Goal: Information Seeking & Learning: Learn about a topic

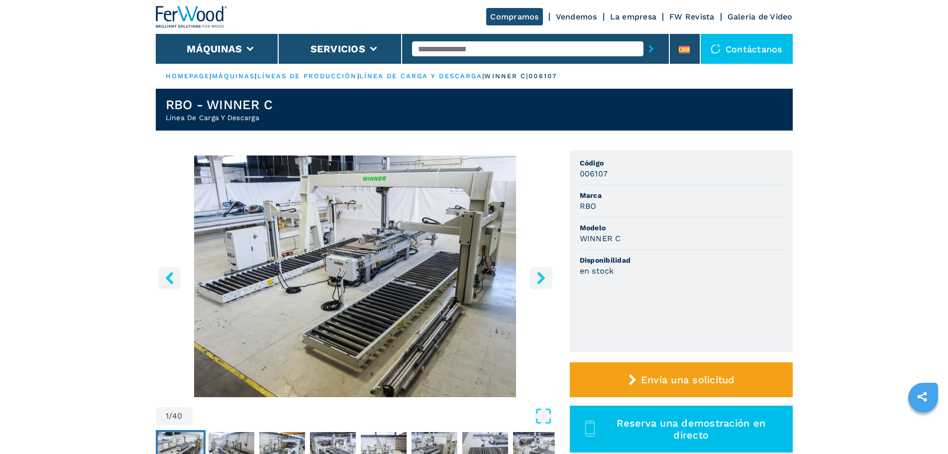
click at [456, 48] on input "text" at bounding box center [527, 48] width 231 height 15
type input "****"
click at [644, 37] on button "submit-button" at bounding box center [651, 48] width 15 height 23
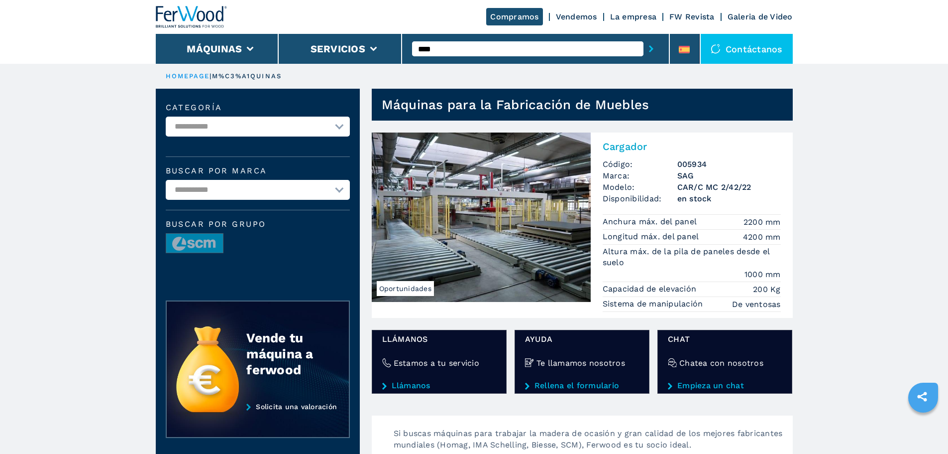
click at [473, 151] on img at bounding box center [481, 216] width 219 height 169
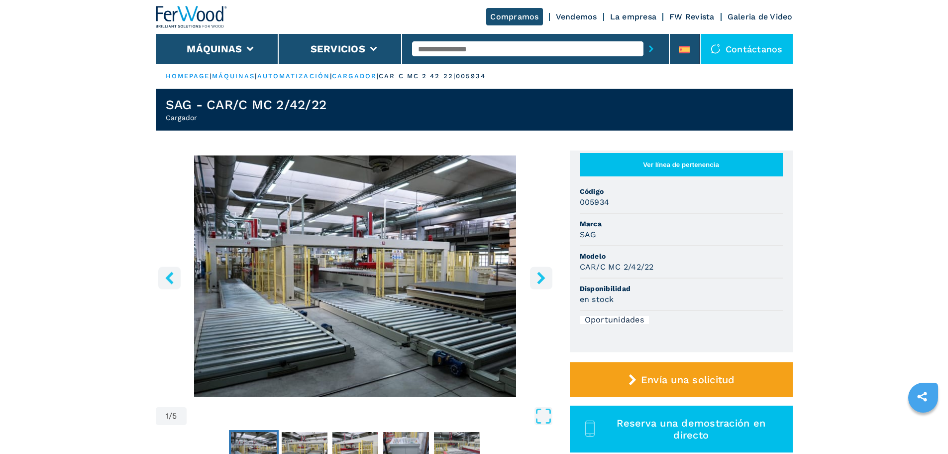
click at [432, 46] on input "text" at bounding box center [527, 48] width 231 height 15
type input "****"
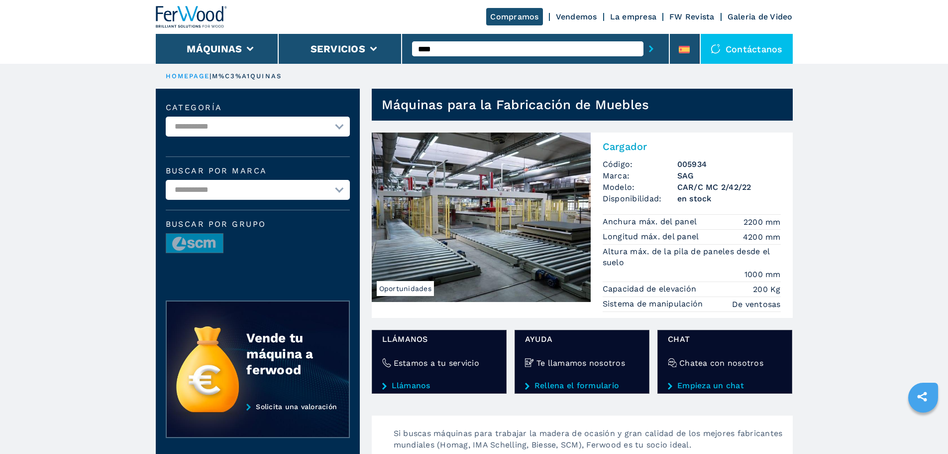
click at [461, 47] on input "****" at bounding box center [527, 48] width 231 height 15
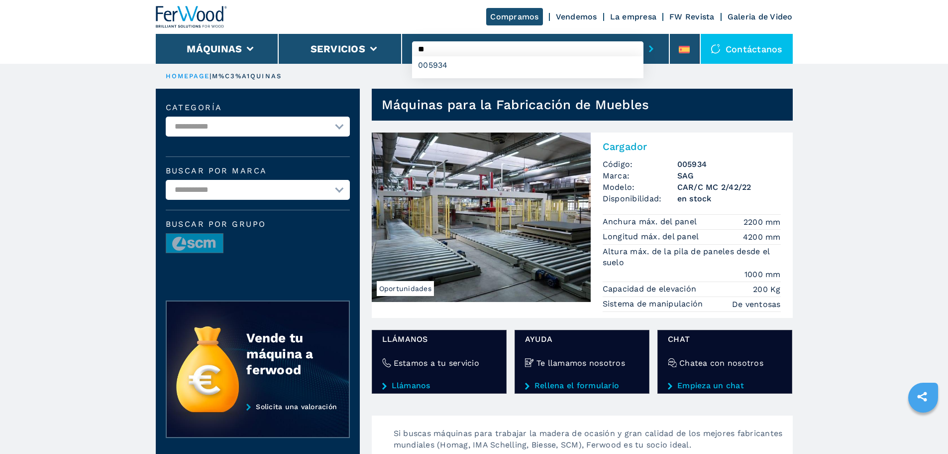
type input "*"
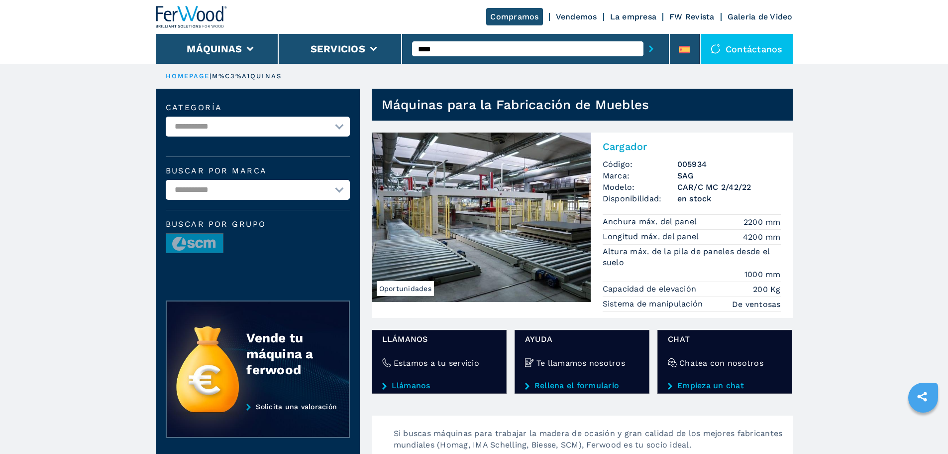
type input "****"
click at [644, 37] on button "submit-button" at bounding box center [651, 48] width 15 height 23
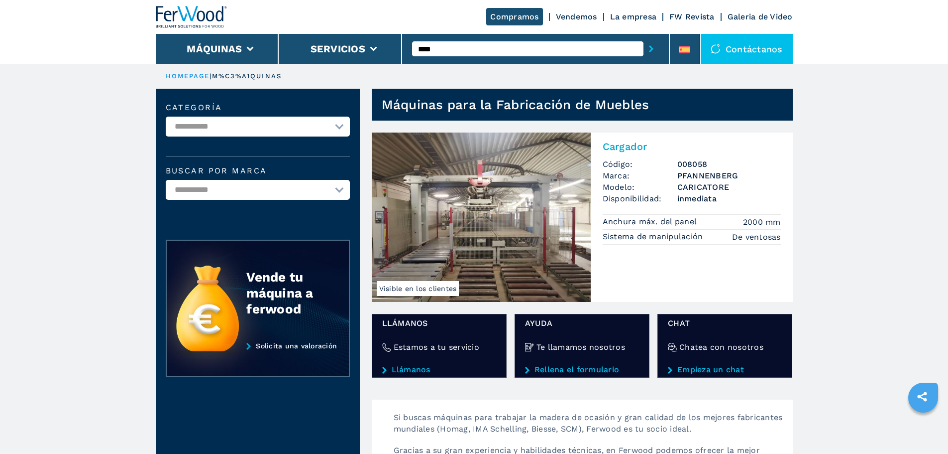
click at [475, 204] on img at bounding box center [481, 216] width 219 height 169
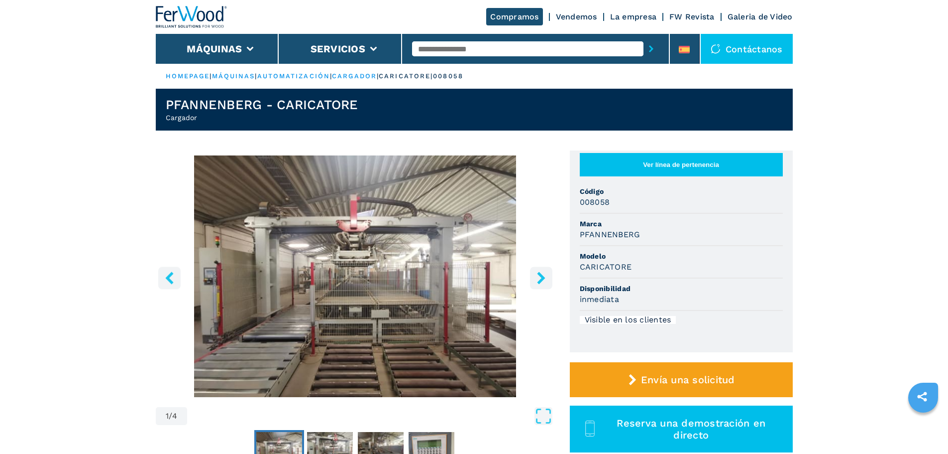
click at [251, 47] on icon at bounding box center [250, 49] width 7 height 4
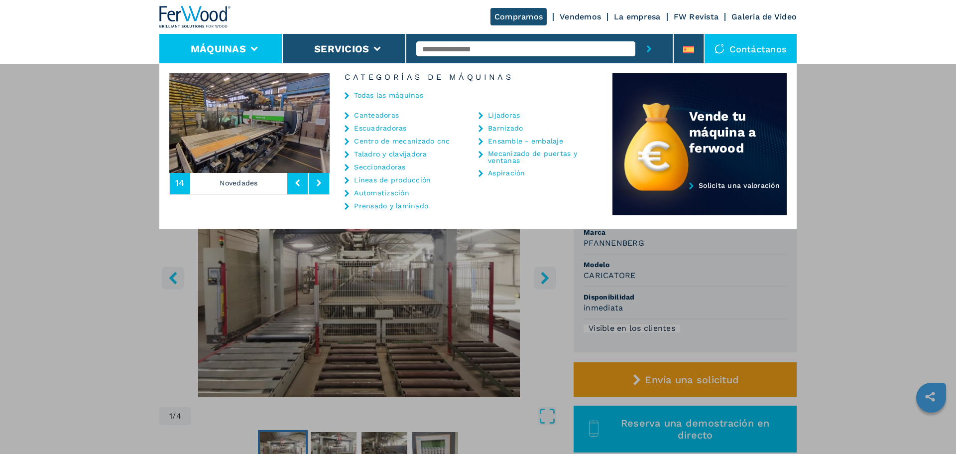
click at [383, 115] on link "Canteadoras" at bounding box center [376, 115] width 45 height 7
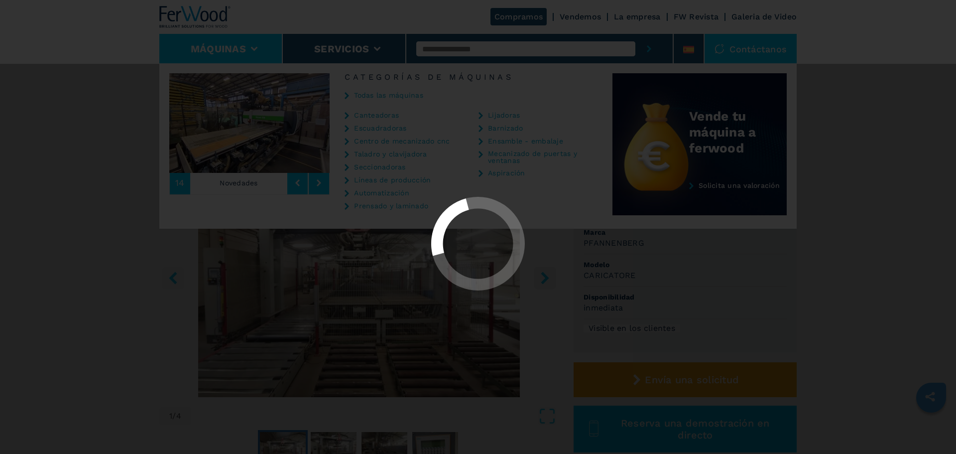
select select "**********"
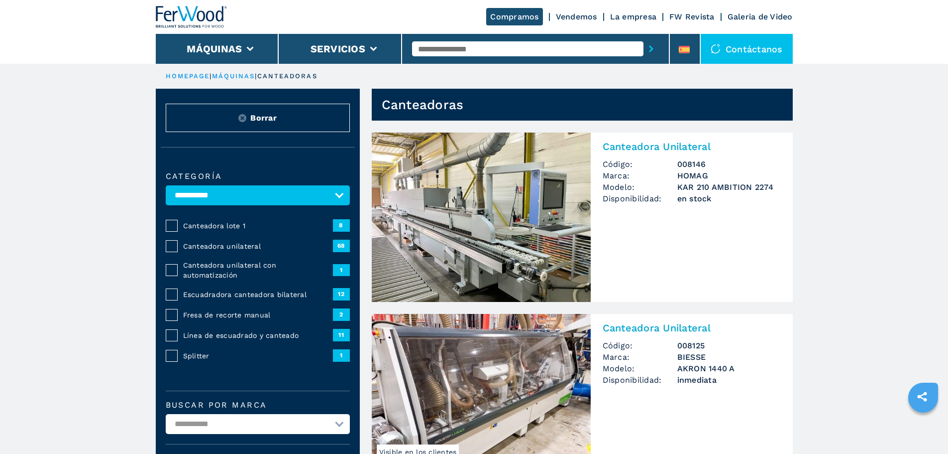
click at [236, 251] on span "Canteadora unilateral" at bounding box center [258, 246] width 150 height 10
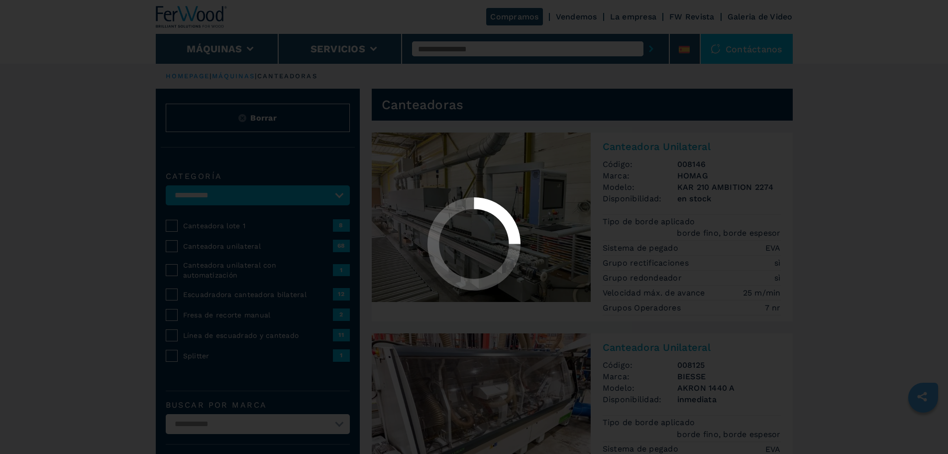
select select "**********"
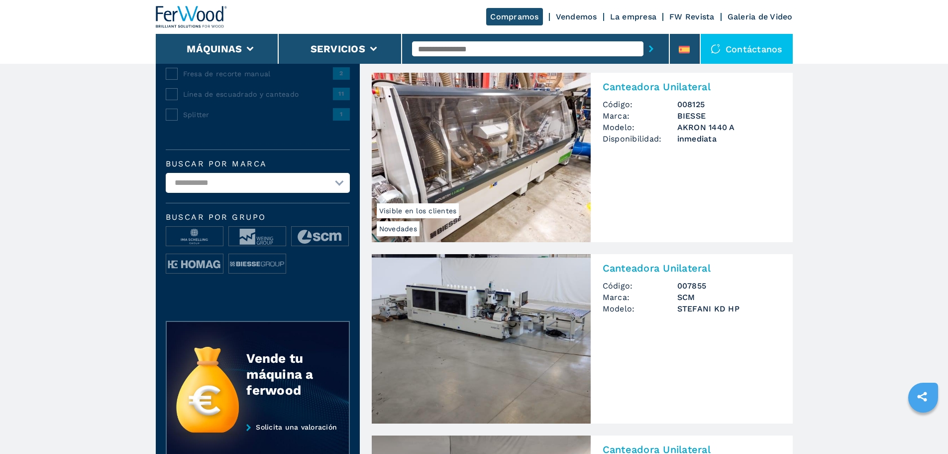
scroll to position [249, 0]
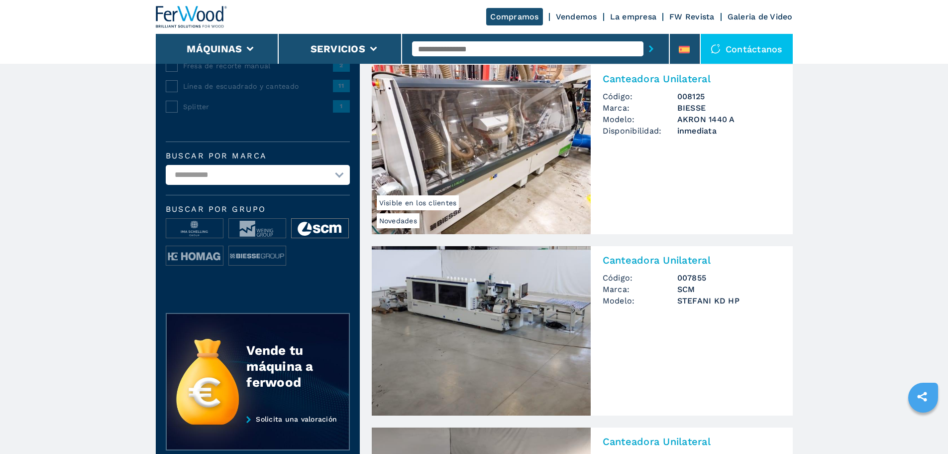
click at [309, 227] on img at bounding box center [320, 229] width 57 height 20
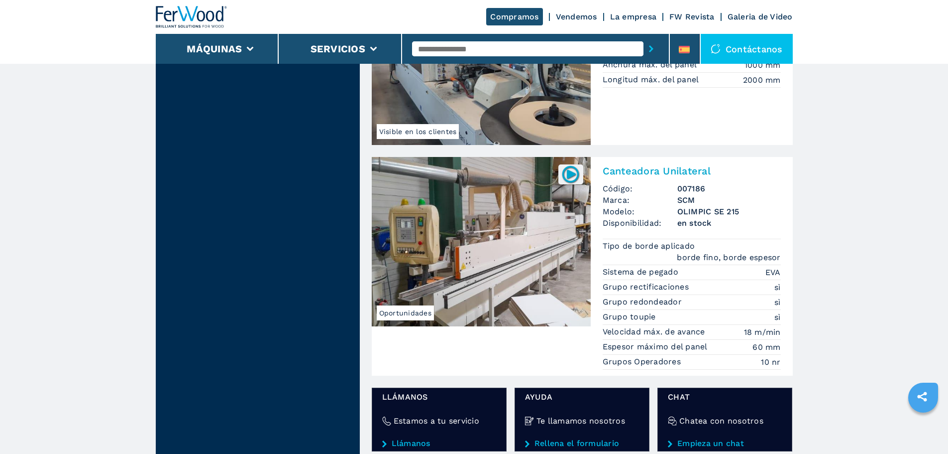
scroll to position [1444, 0]
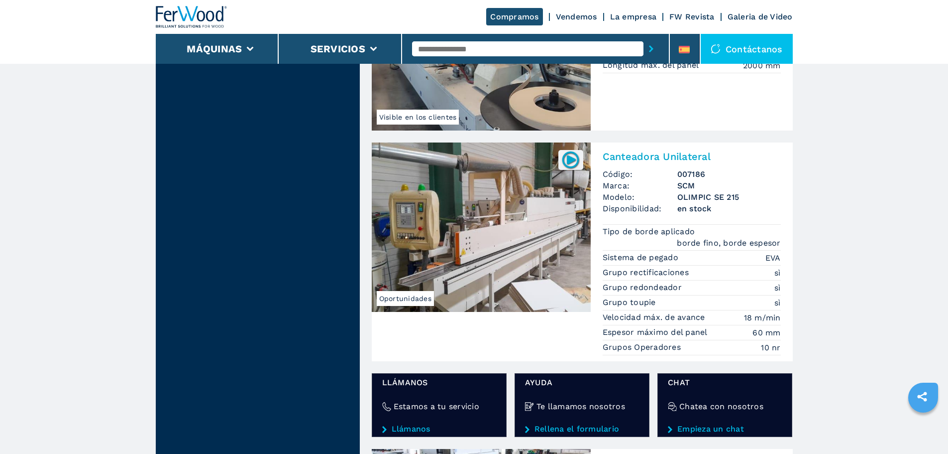
click at [505, 254] on img at bounding box center [481, 226] width 219 height 169
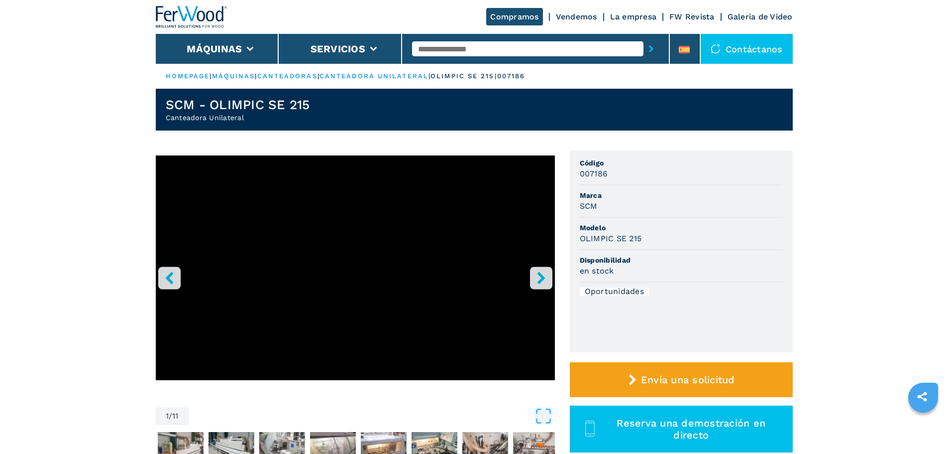
click at [544, 272] on icon "right-button" at bounding box center [541, 277] width 12 height 12
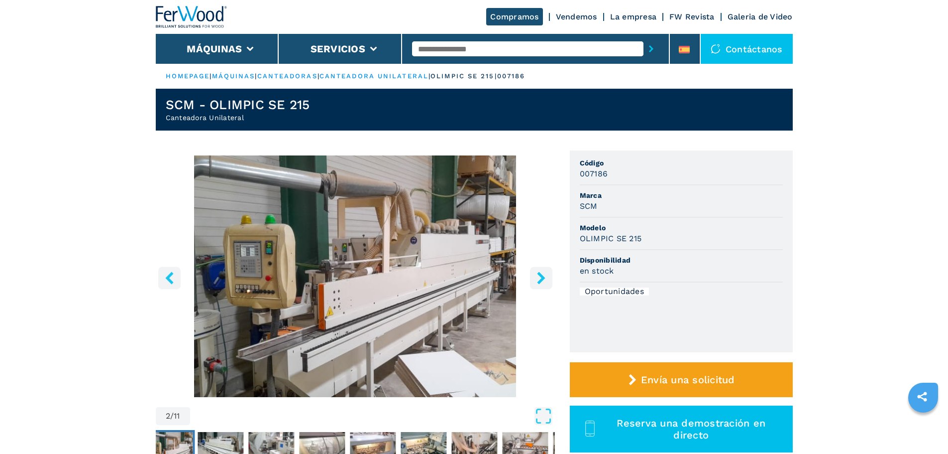
click at [544, 272] on icon "right-button" at bounding box center [541, 277] width 12 height 12
click at [541, 273] on icon "right-button" at bounding box center [541, 277] width 8 height 12
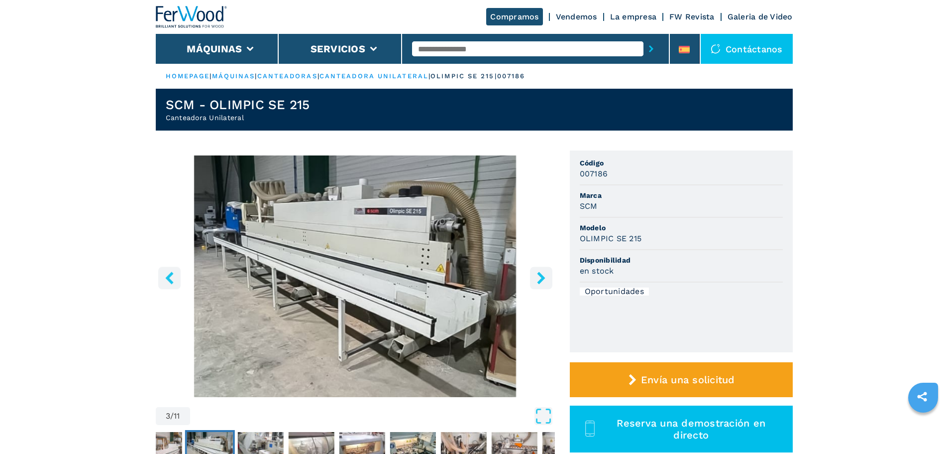
click at [541, 273] on icon "right-button" at bounding box center [541, 277] width 8 height 12
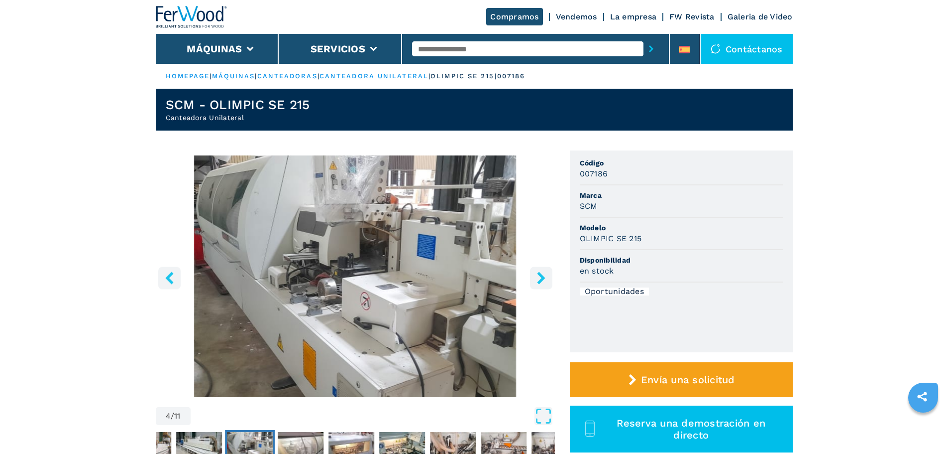
click at [541, 273] on icon "right-button" at bounding box center [541, 277] width 8 height 12
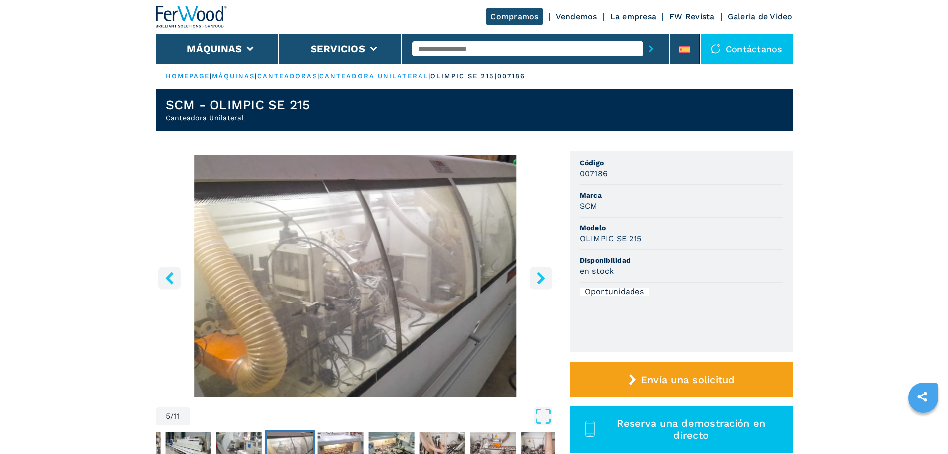
click at [541, 273] on icon "right-button" at bounding box center [541, 277] width 8 height 12
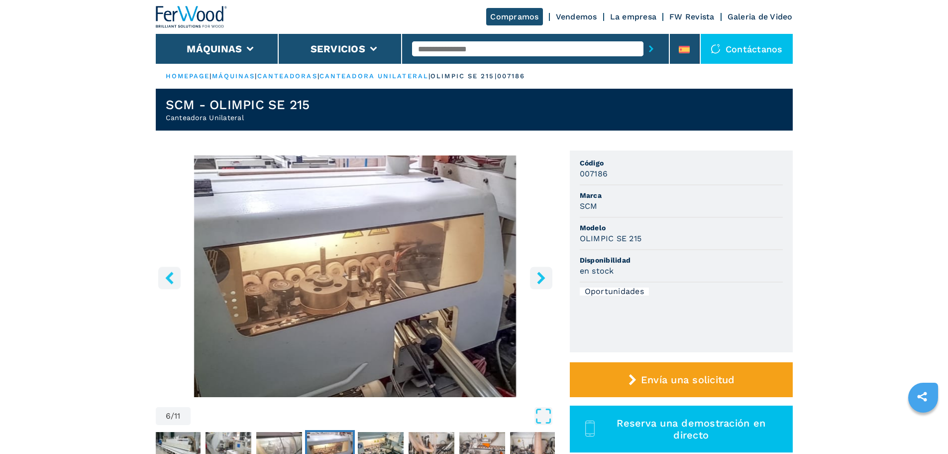
click at [541, 273] on icon "right-button" at bounding box center [541, 277] width 8 height 12
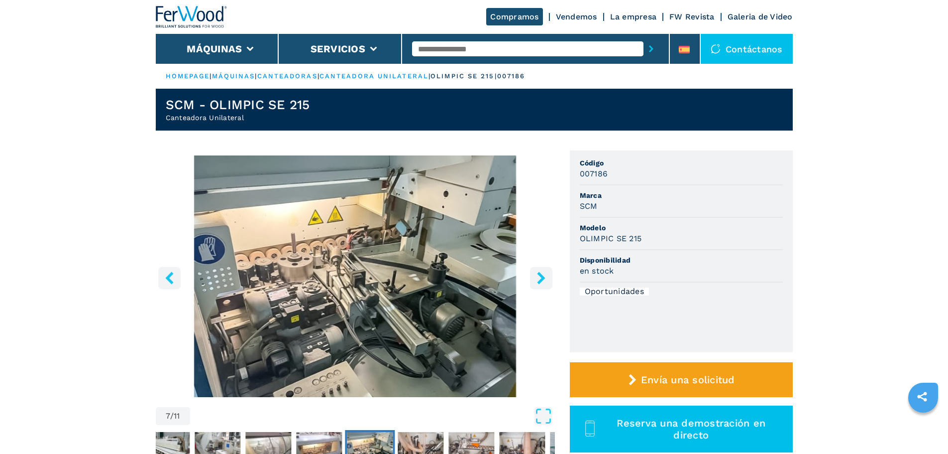
click at [541, 273] on icon "right-button" at bounding box center [541, 277] width 8 height 12
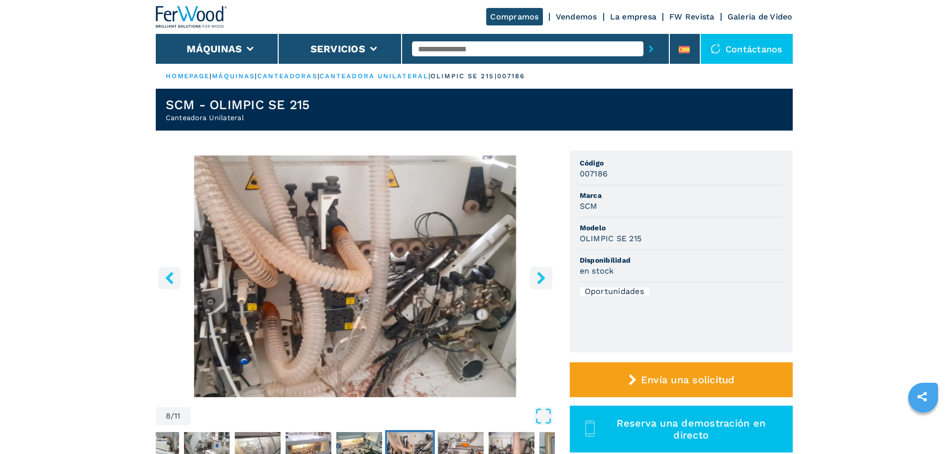
click at [541, 273] on icon "right-button" at bounding box center [541, 277] width 8 height 12
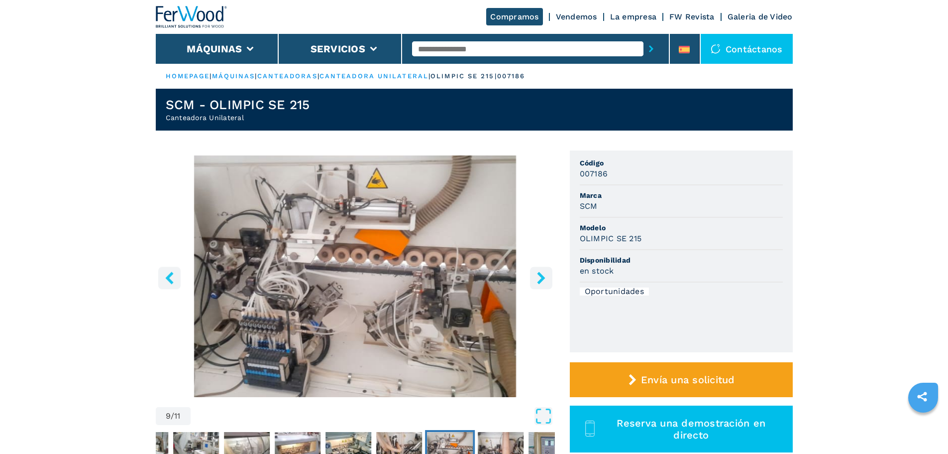
click at [541, 273] on icon "right-button" at bounding box center [541, 277] width 8 height 12
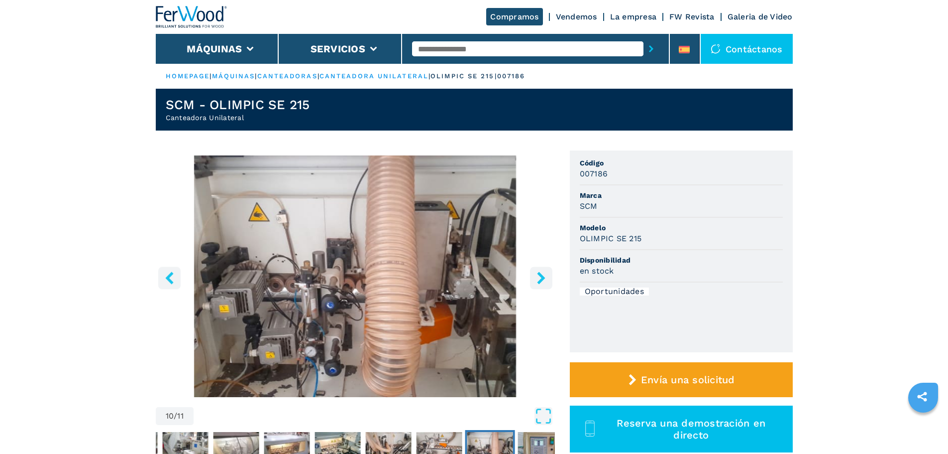
click at [541, 273] on icon "right-button" at bounding box center [541, 277] width 8 height 12
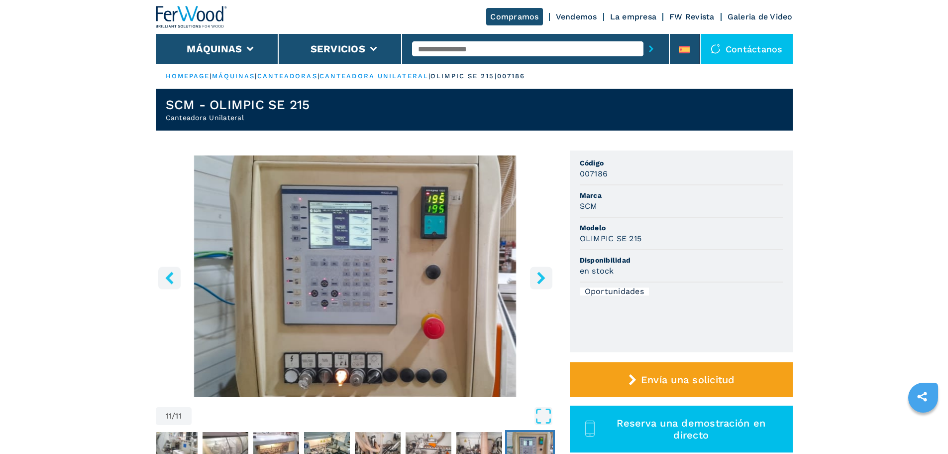
click at [541, 273] on icon "right-button" at bounding box center [541, 277] width 8 height 12
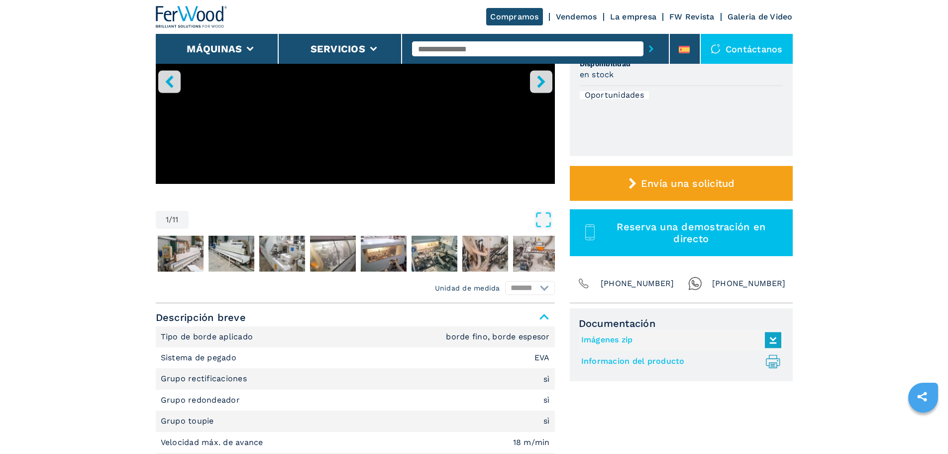
scroll to position [199, 0]
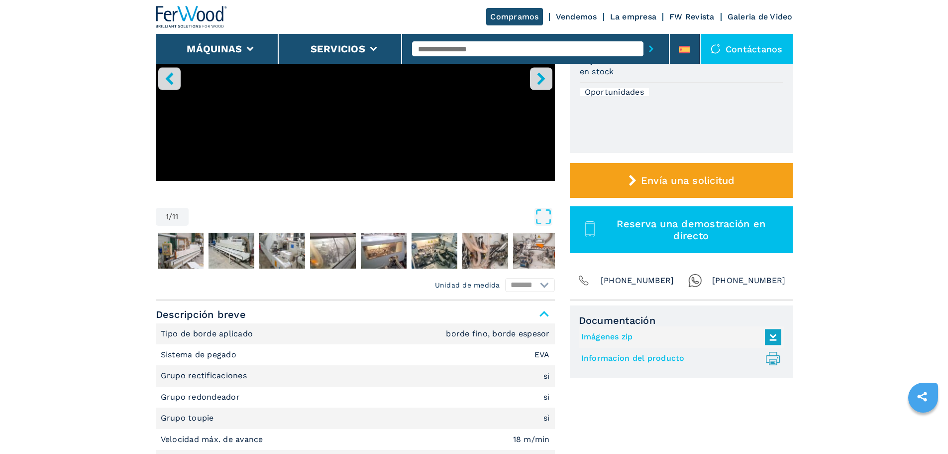
click at [609, 334] on link "Imágenes zip" at bounding box center [678, 337] width 195 height 16
click at [607, 357] on link "Informacion del producto .prefix__st0{stroke-linecap:round;stroke-linejoin:roun…" at bounding box center [678, 358] width 195 height 16
click at [427, 48] on input "text" at bounding box center [527, 48] width 231 height 15
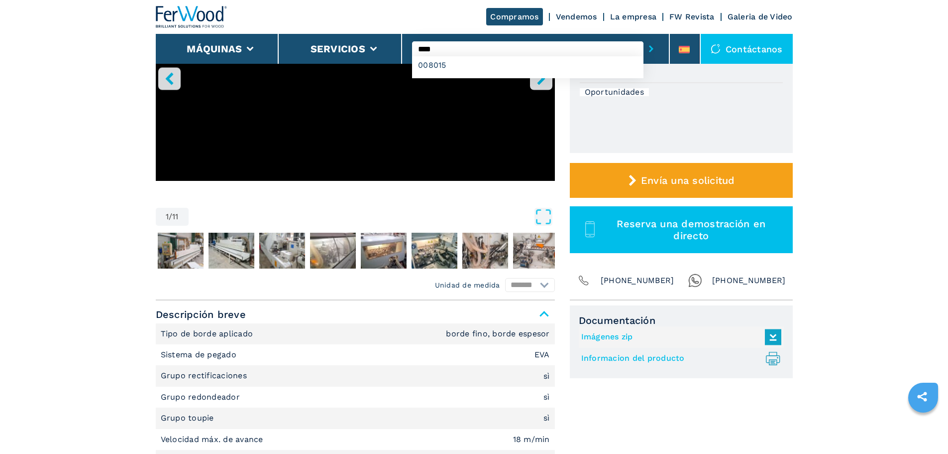
type input "****"
click at [644, 37] on button "submit-button" at bounding box center [651, 48] width 15 height 23
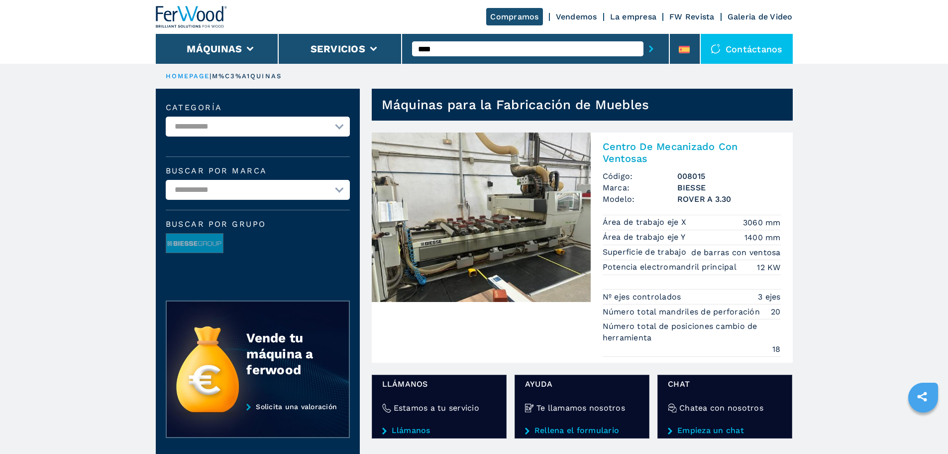
click at [504, 227] on img at bounding box center [481, 216] width 219 height 169
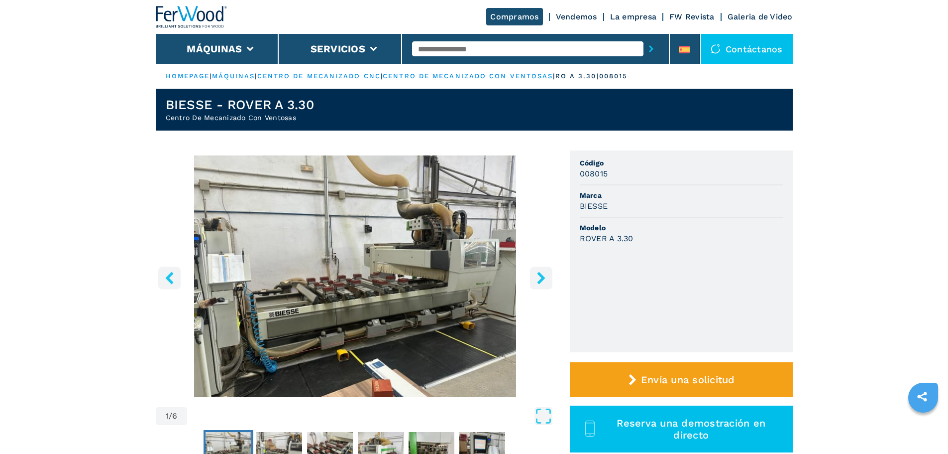
click at [541, 277] on icon "right-button" at bounding box center [541, 277] width 8 height 12
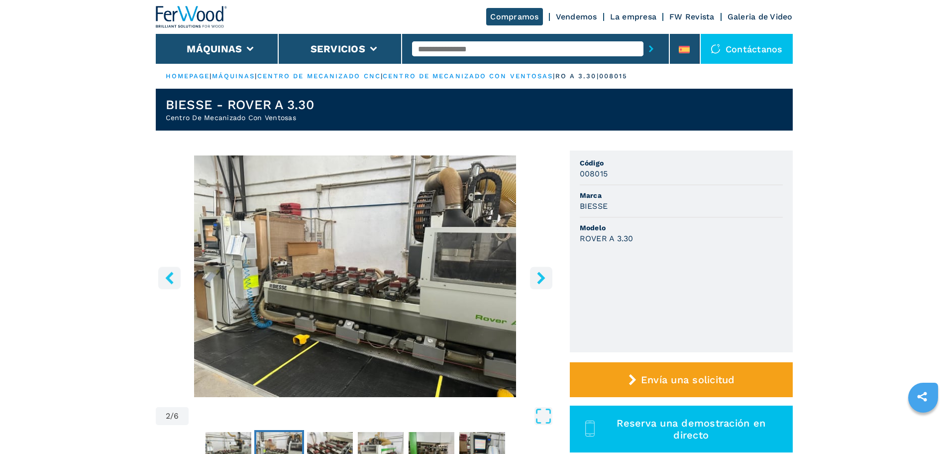
click at [541, 277] on icon "right-button" at bounding box center [541, 277] width 8 height 12
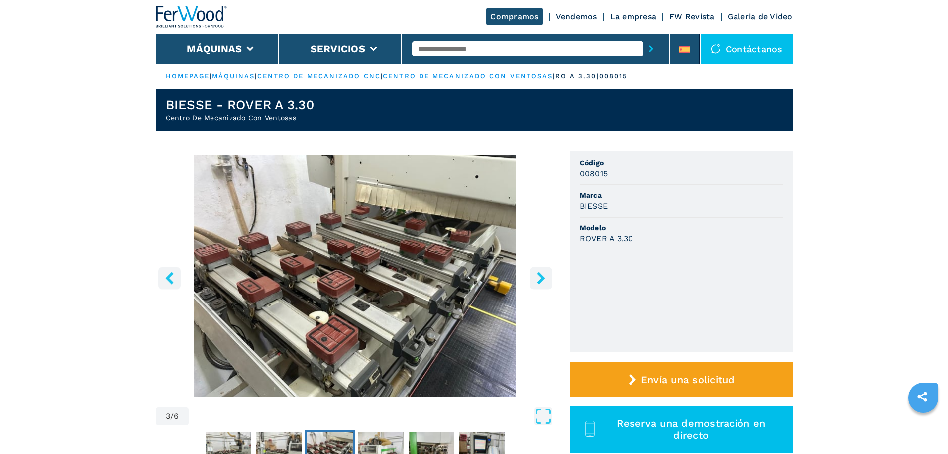
click at [541, 277] on icon "right-button" at bounding box center [541, 277] width 8 height 12
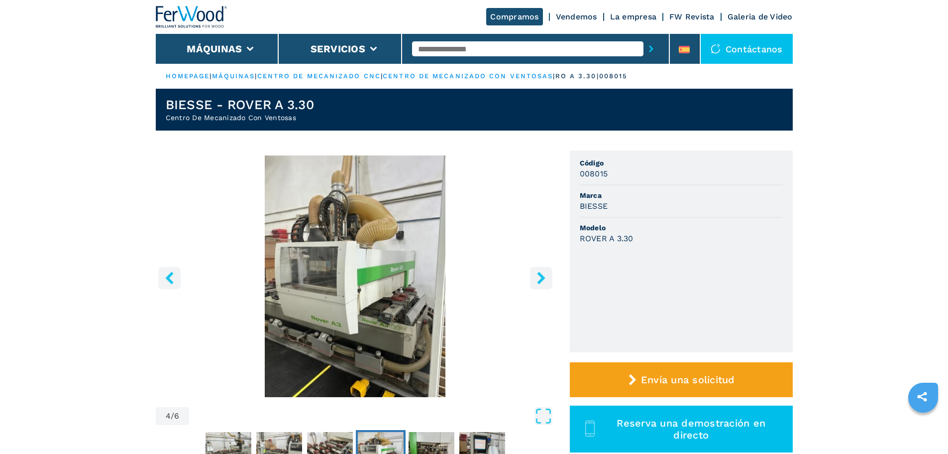
click at [541, 277] on icon "right-button" at bounding box center [541, 277] width 8 height 12
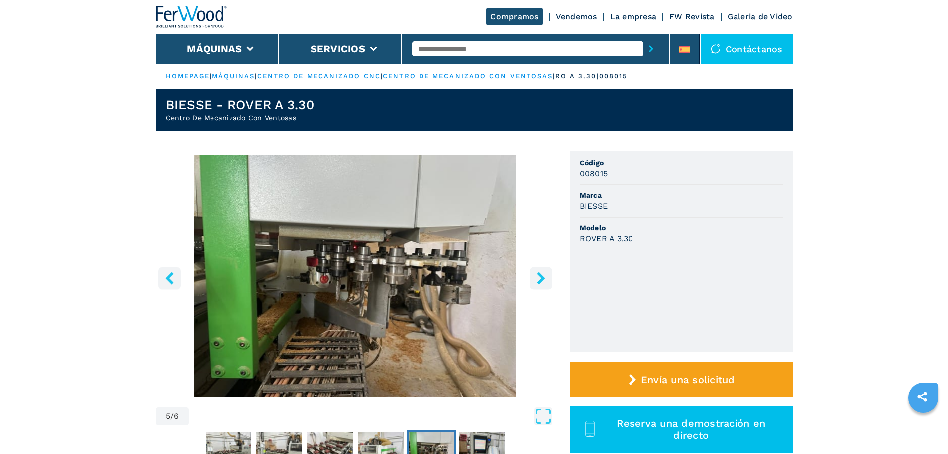
click at [541, 277] on icon "right-button" at bounding box center [541, 277] width 8 height 12
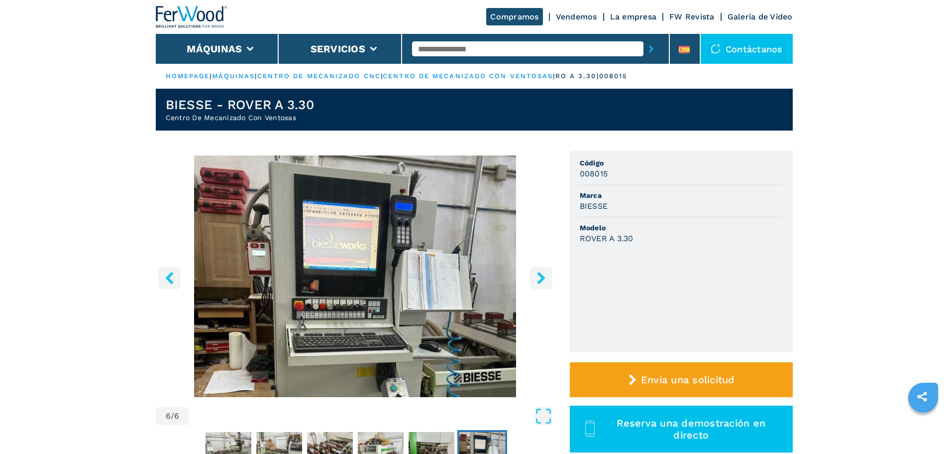
click at [541, 277] on icon "right-button" at bounding box center [541, 277] width 12 height 12
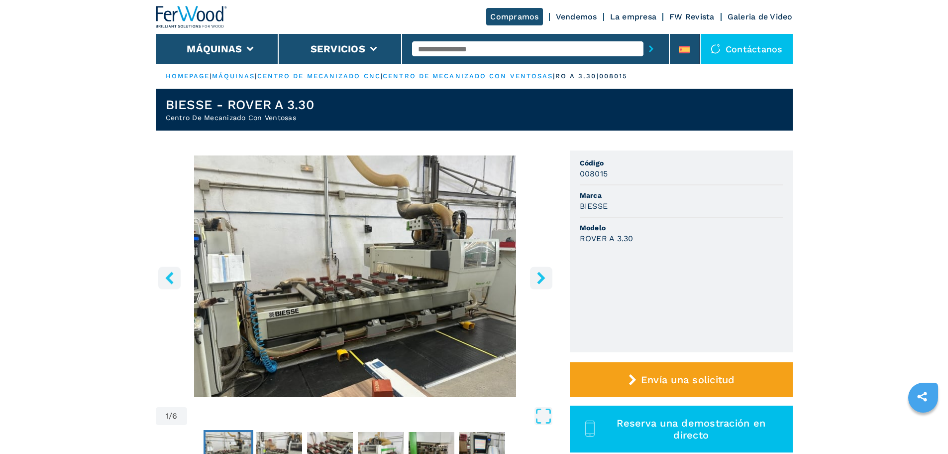
click at [541, 277] on icon "right-button" at bounding box center [541, 277] width 12 height 12
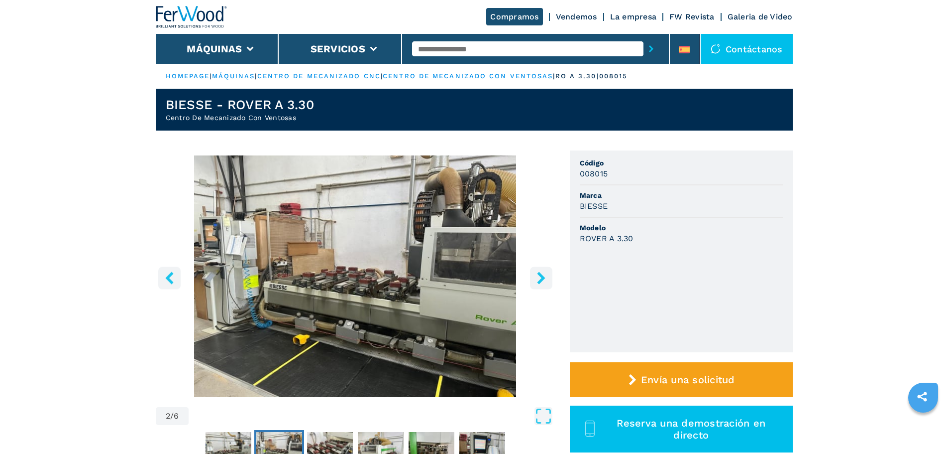
click at [541, 277] on icon "right-button" at bounding box center [541, 277] width 8 height 12
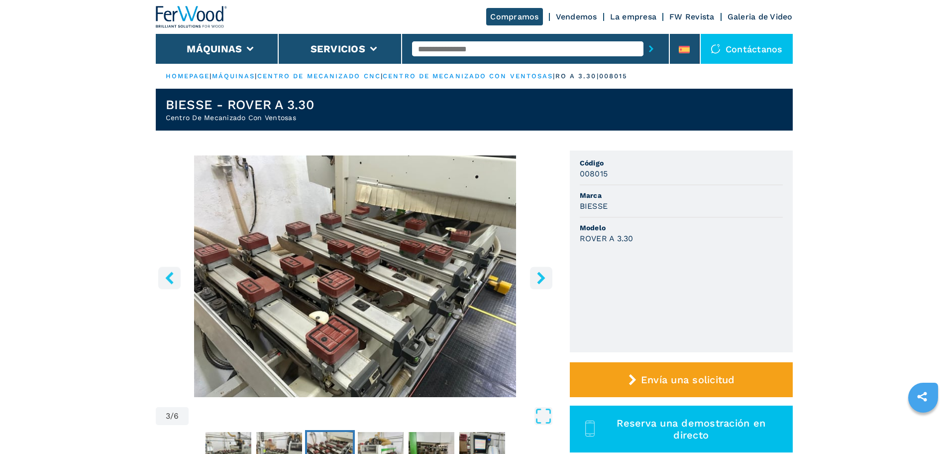
click at [541, 277] on icon "right-button" at bounding box center [541, 277] width 8 height 12
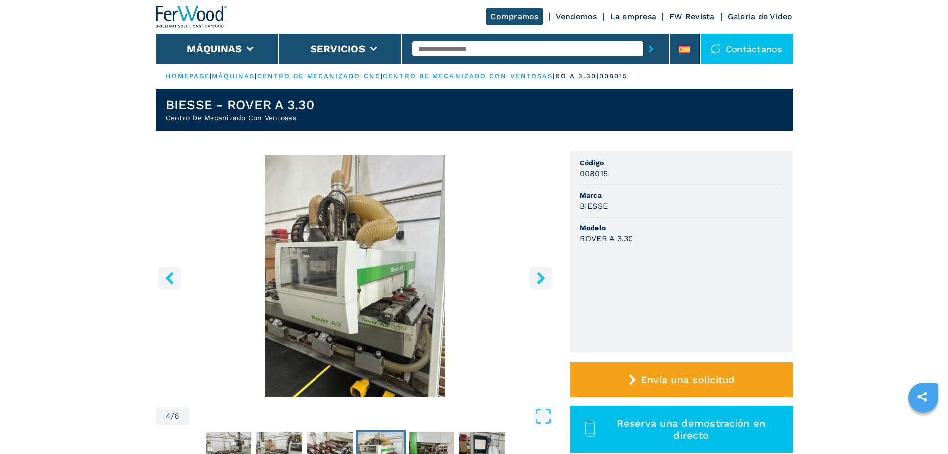
click at [444, 47] on input "text" at bounding box center [527, 48] width 231 height 15
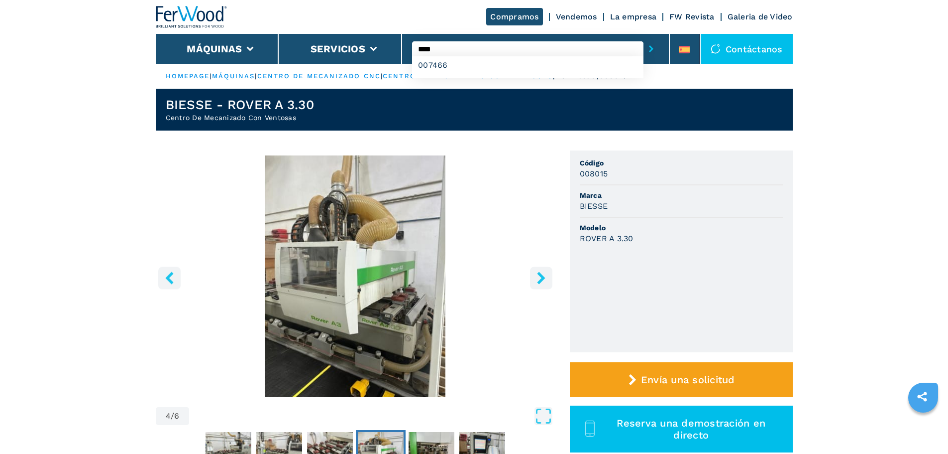
type input "****"
click at [644, 37] on button "submit-button" at bounding box center [651, 48] width 15 height 23
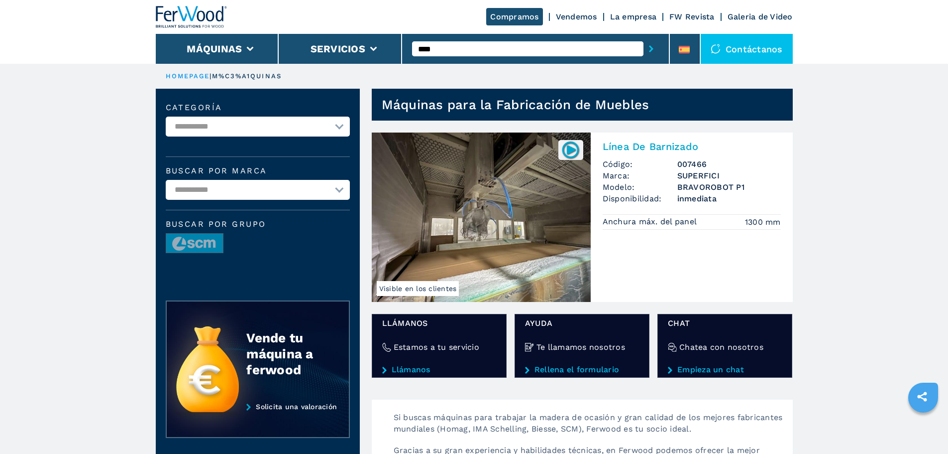
click at [454, 177] on img at bounding box center [481, 216] width 219 height 169
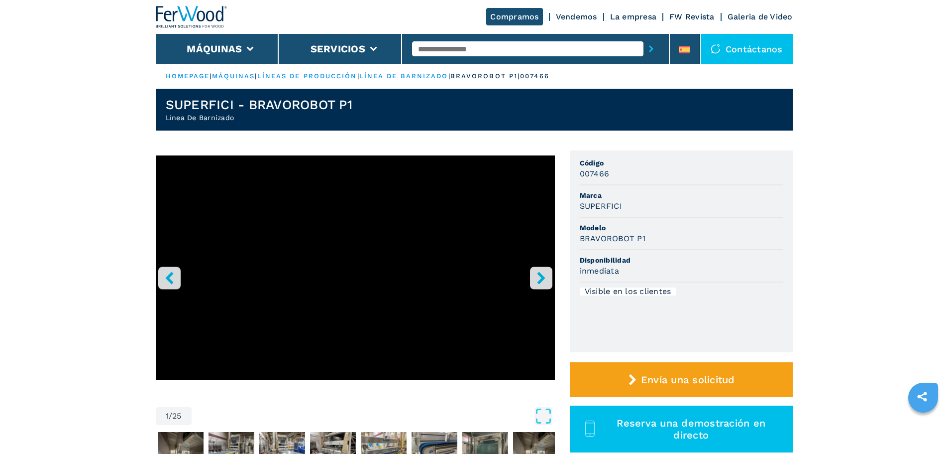
click at [444, 52] on input "text" at bounding box center [527, 48] width 231 height 15
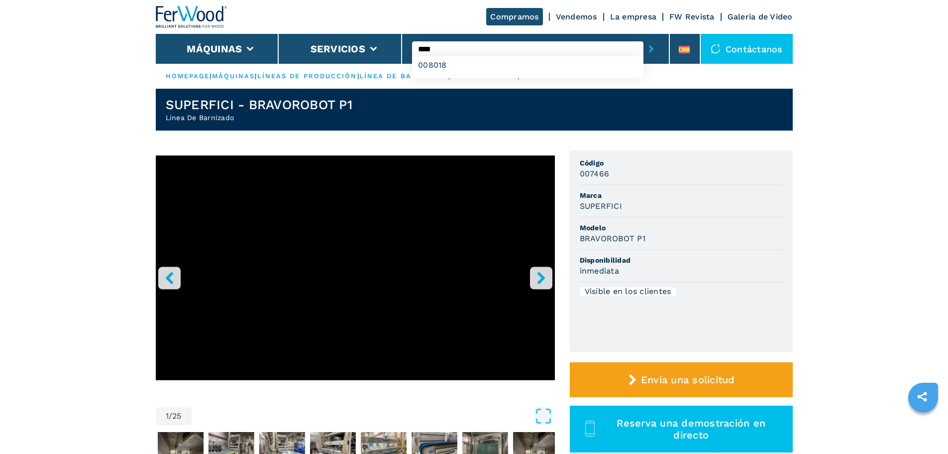
type input "****"
click at [644, 37] on button "submit-button" at bounding box center [651, 48] width 15 height 23
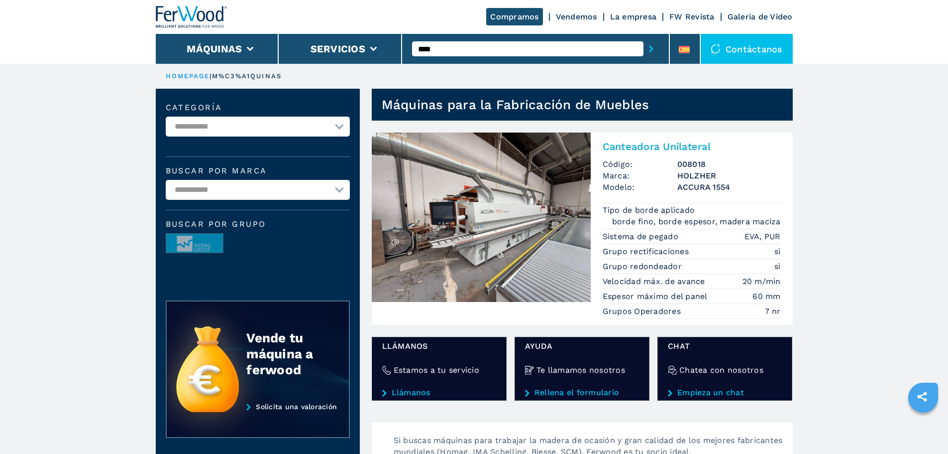
click at [448, 230] on img at bounding box center [481, 216] width 219 height 169
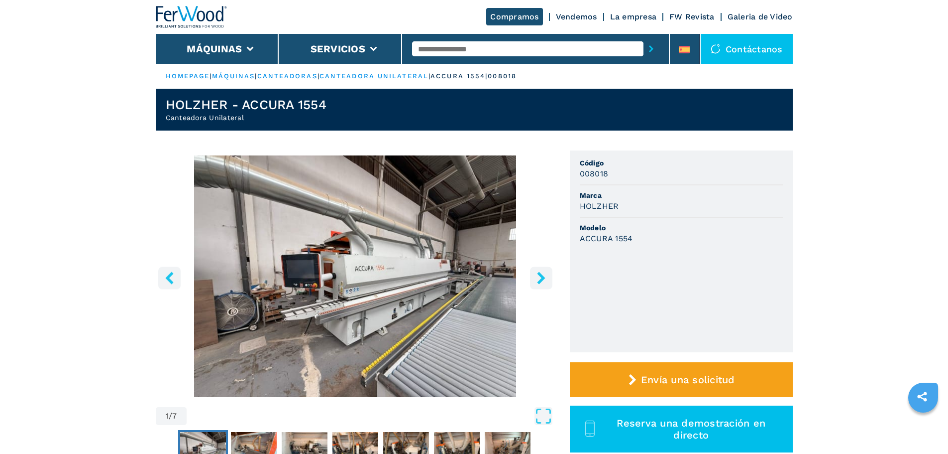
click at [432, 53] on input "text" at bounding box center [527, 48] width 231 height 15
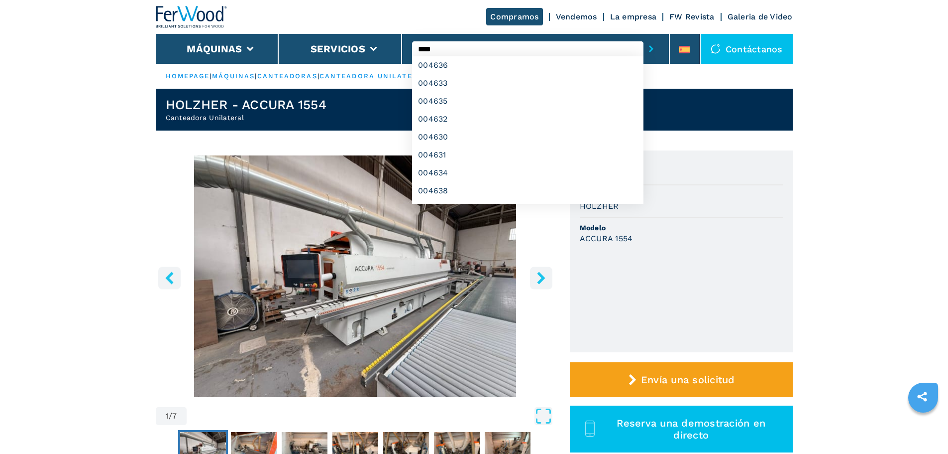
type input "****"
click at [644, 37] on button "submit-button" at bounding box center [651, 48] width 15 height 23
